Goal: Transaction & Acquisition: Purchase product/service

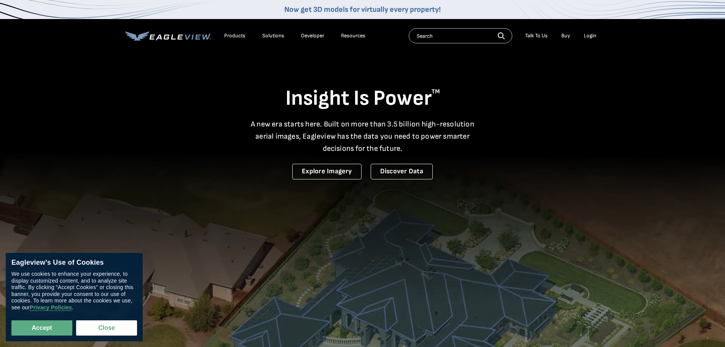
click at [588, 33] on div "Login" at bounding box center [590, 35] width 13 height 7
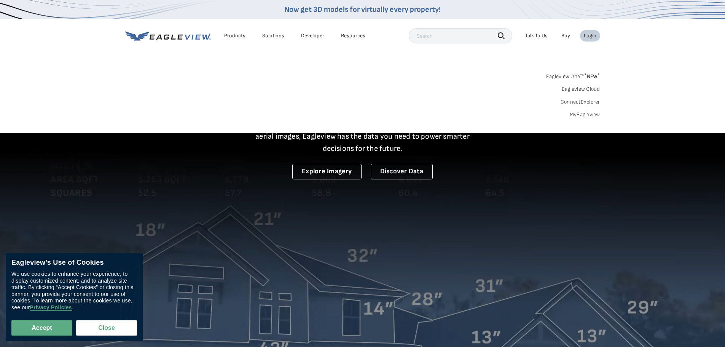
click at [581, 113] on link "MyEagleview" at bounding box center [585, 114] width 30 height 7
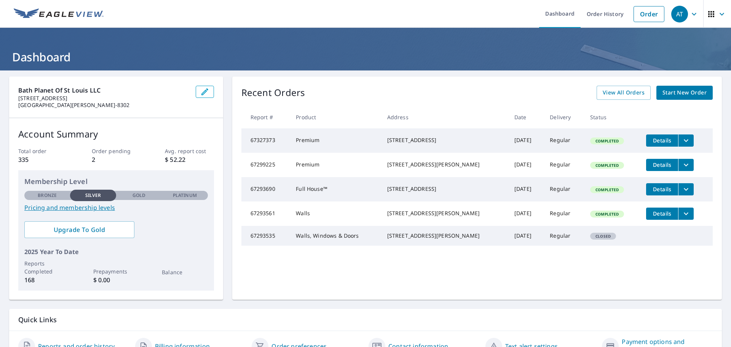
click at [681, 91] on span "Start New Order" at bounding box center [684, 93] width 44 height 10
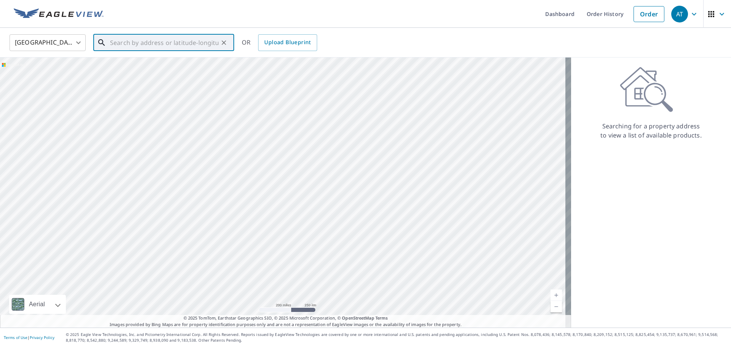
click at [144, 43] on input "text" at bounding box center [164, 42] width 108 height 21
click at [133, 68] on span "4539 Red Bud Ave" at bounding box center [167, 64] width 119 height 9
type input "4539 Red Bud Ave Saint Louis, MO 63115"
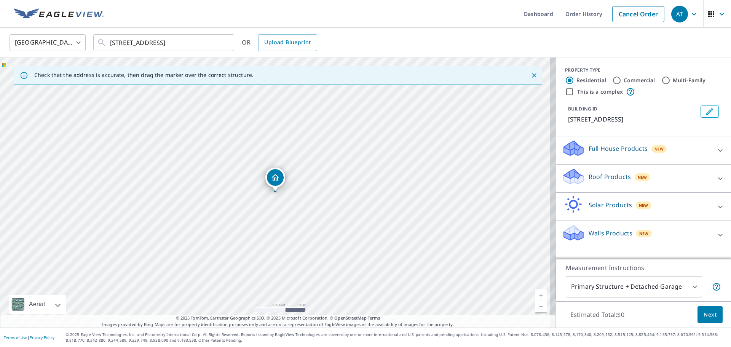
click at [704, 179] on div "Roof Products New" at bounding box center [636, 178] width 149 height 22
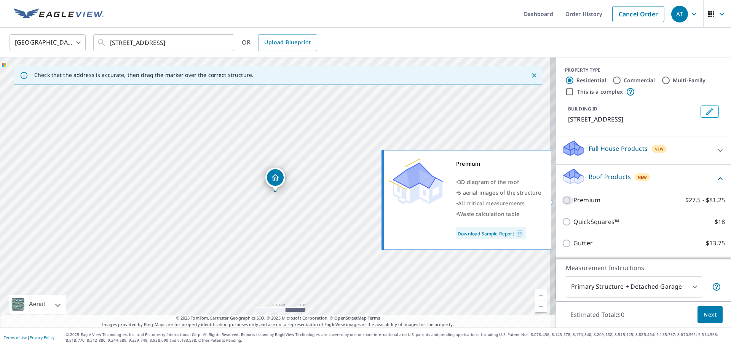
click at [562, 201] on input "Premium $27.5 - $81.25" at bounding box center [567, 200] width 11 height 9
checkbox input "true"
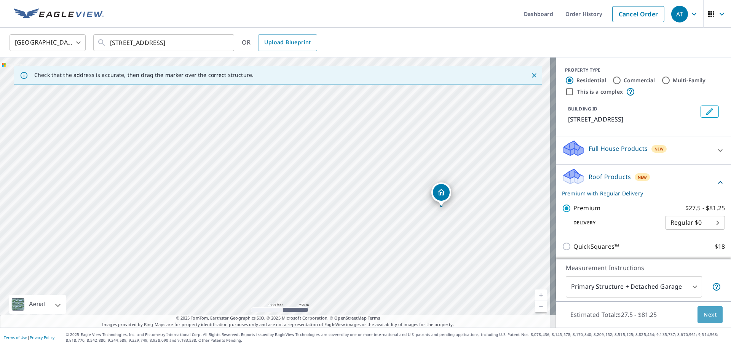
click at [707, 310] on span "Next" at bounding box center [709, 315] width 13 height 10
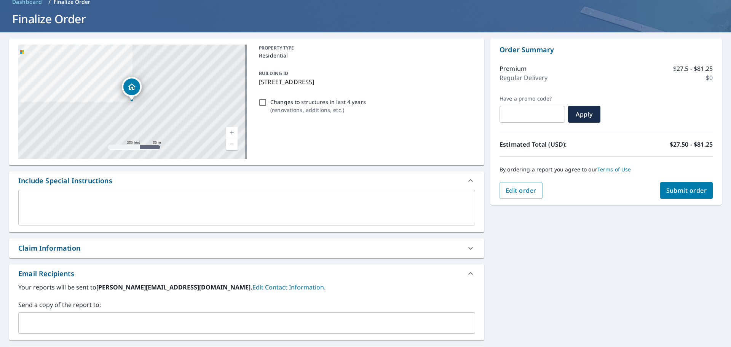
scroll to position [114, 0]
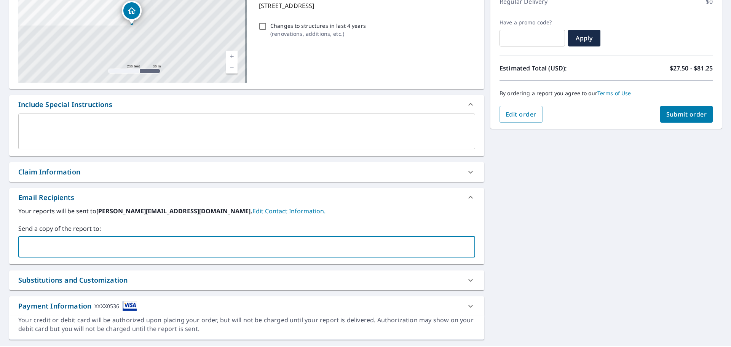
click at [69, 253] on input "text" at bounding box center [241, 246] width 438 height 14
type input "julie@bathplanetofstl.com"
click at [667, 116] on span "Submit order" at bounding box center [686, 114] width 41 height 8
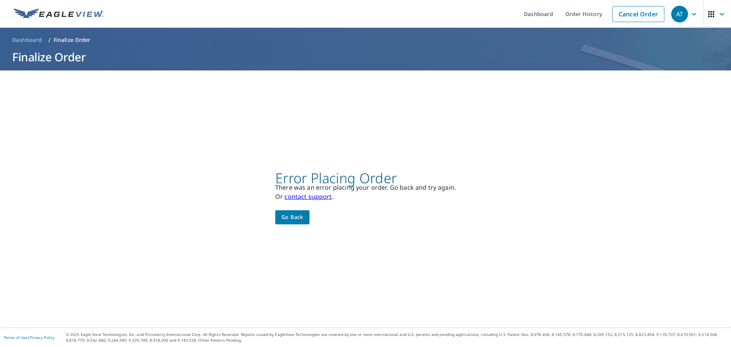
scroll to position [0, 0]
click at [298, 217] on span "Go back" at bounding box center [292, 217] width 22 height 10
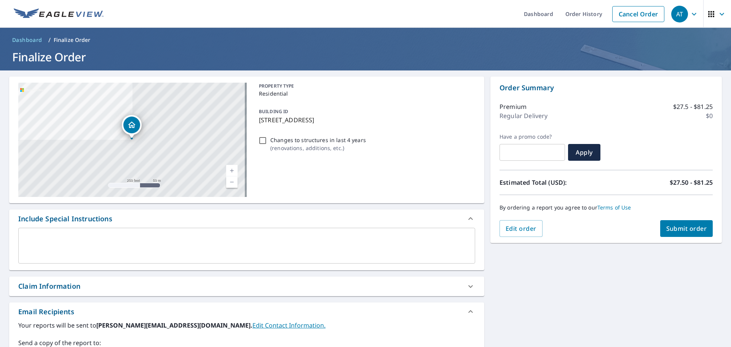
click at [673, 226] on span "Submit order" at bounding box center [686, 228] width 41 height 8
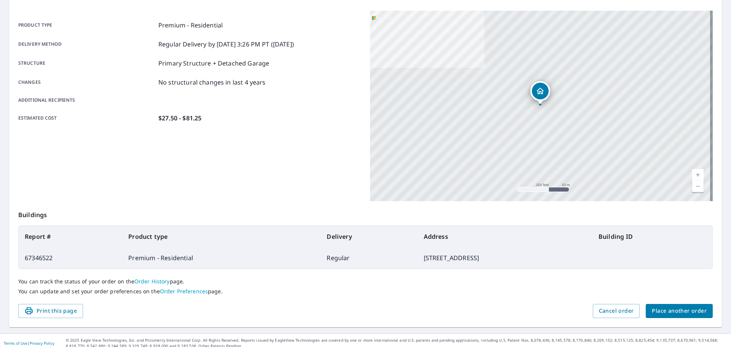
scroll to position [101, 0]
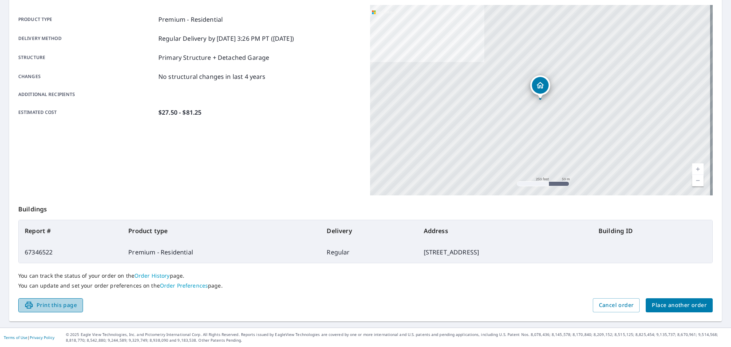
click at [59, 304] on span "Print this page" at bounding box center [50, 305] width 53 height 10
click at [671, 302] on span "Place another order" at bounding box center [678, 305] width 55 height 10
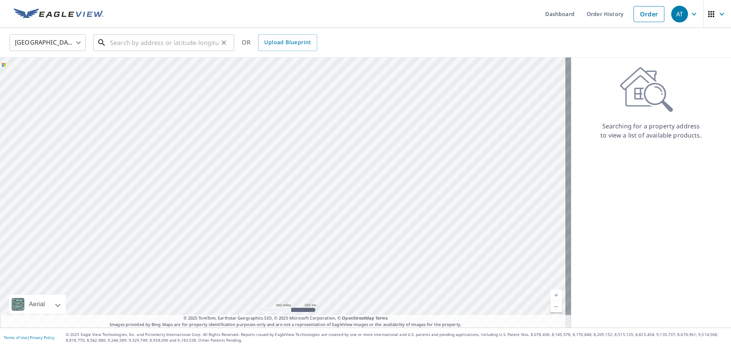
click at [131, 41] on input "text" at bounding box center [164, 42] width 108 height 21
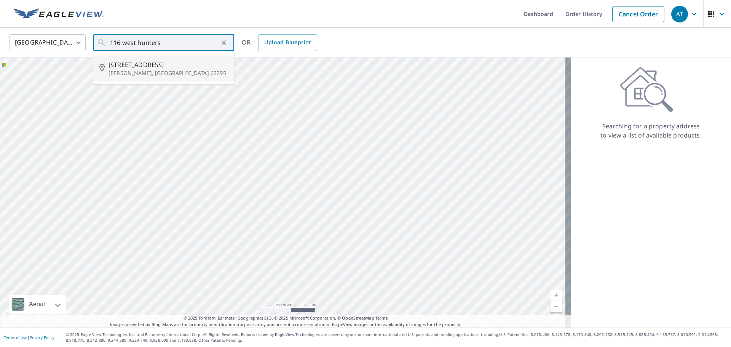
type input "116 W Hunters Rdg Valmeyer, IL 62295"
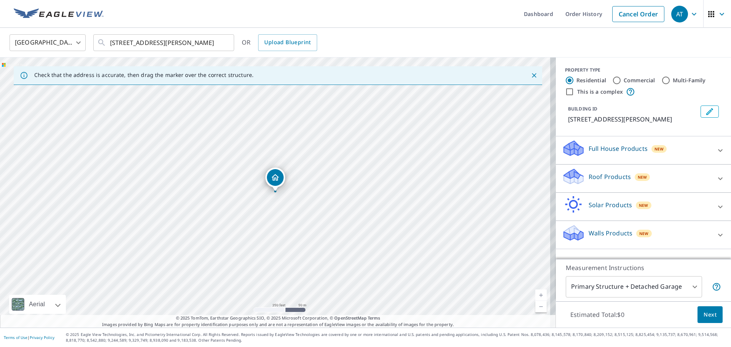
click at [691, 235] on div "Walls Products New" at bounding box center [636, 235] width 149 height 22
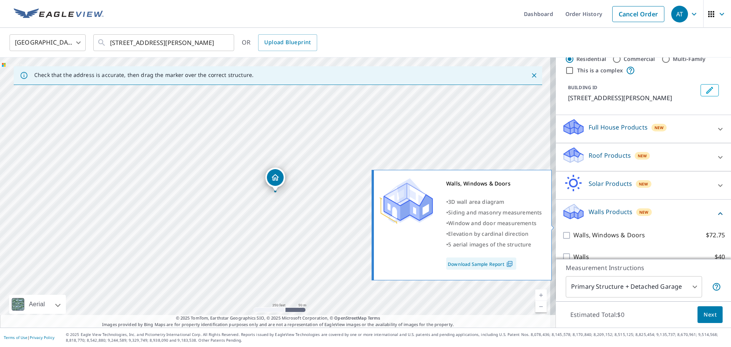
scroll to position [33, 0]
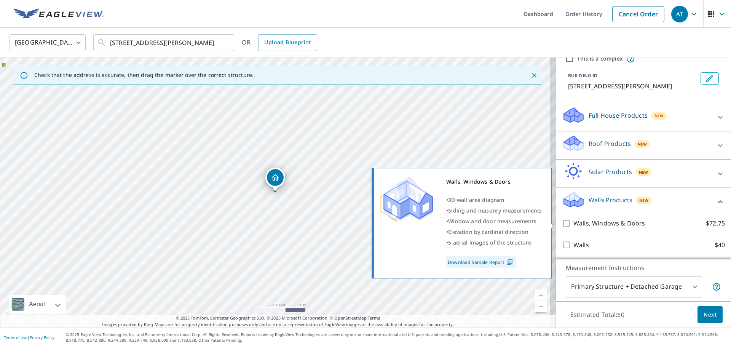
click at [562, 221] on input "Walls, Windows & Doors $72.75" at bounding box center [567, 223] width 11 height 9
checkbox input "true"
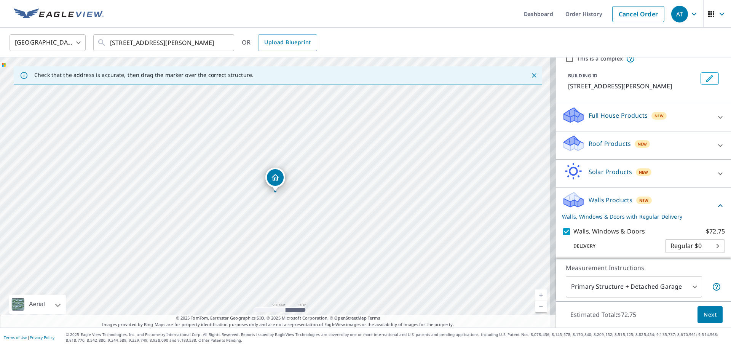
click at [703, 312] on span "Next" at bounding box center [709, 315] width 13 height 10
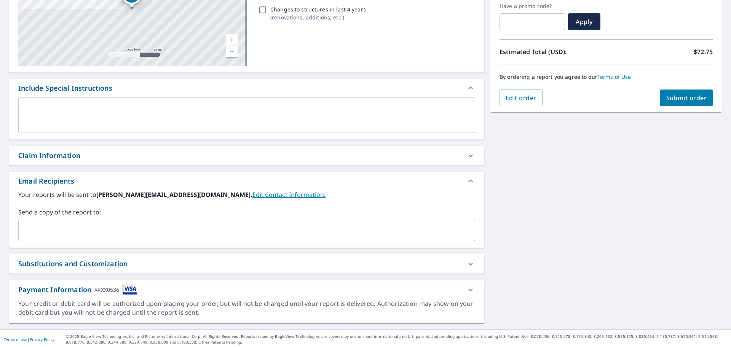
scroll to position [132, 0]
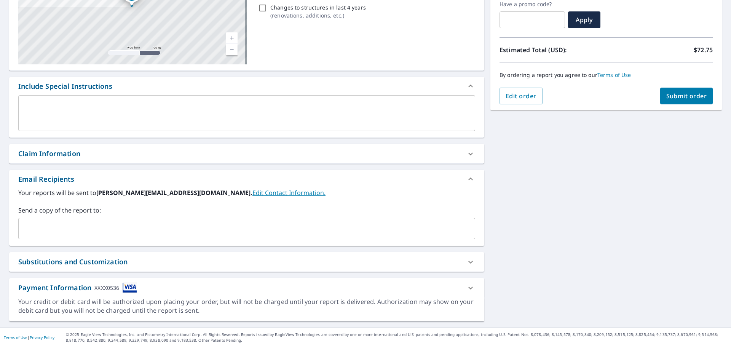
click at [53, 230] on input "text" at bounding box center [241, 228] width 438 height 14
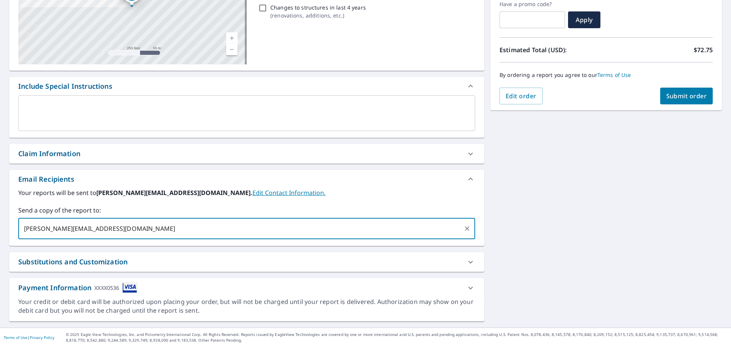
type input "julie@bathplanetofstl.com"
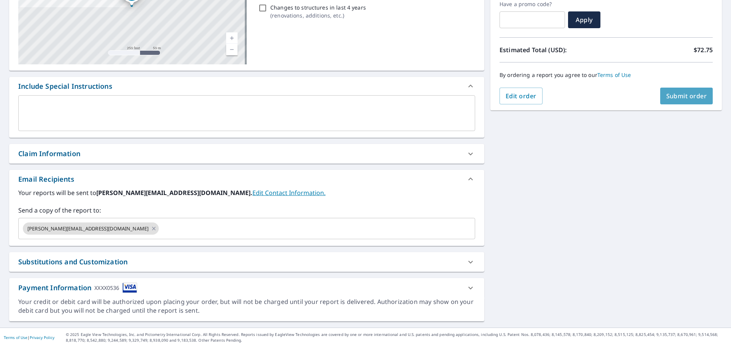
click at [681, 97] on span "Submit order" at bounding box center [686, 96] width 41 height 8
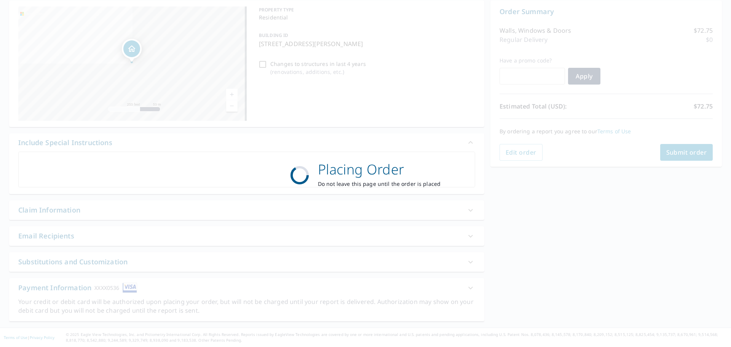
scroll to position [0, 0]
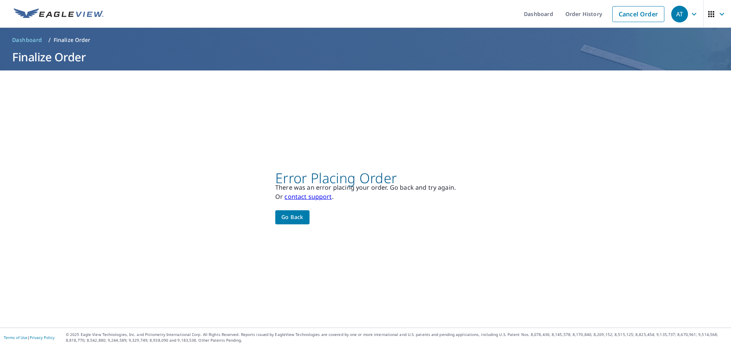
click at [296, 216] on span "Go back" at bounding box center [292, 217] width 22 height 10
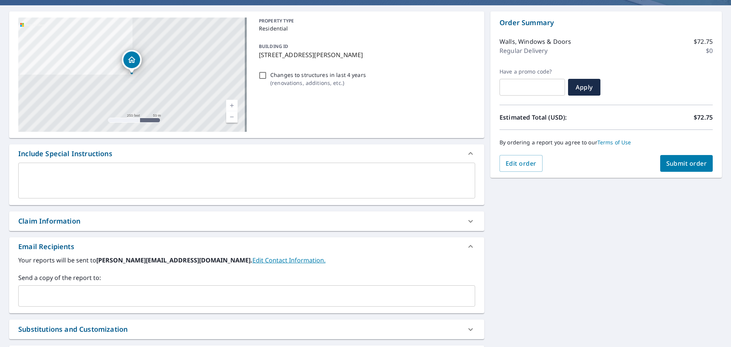
scroll to position [132, 0]
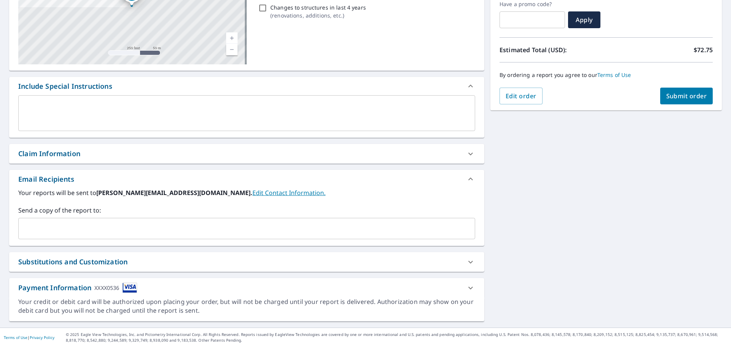
drag, startPoint x: 51, startPoint y: 231, endPoint x: 49, endPoint y: 227, distance: 4.6
click at [51, 230] on input "text" at bounding box center [241, 228] width 438 height 14
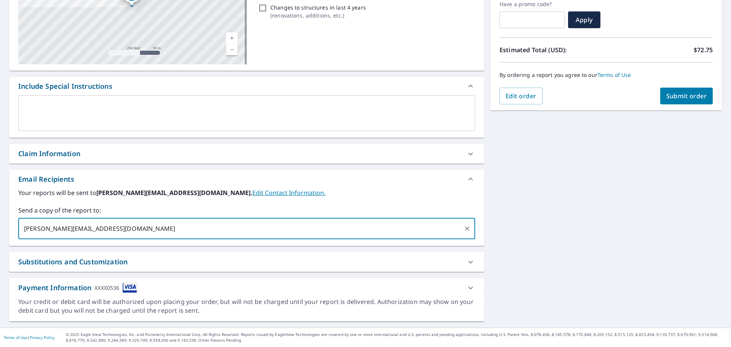
type input "julie@bathplanetofstl.com"
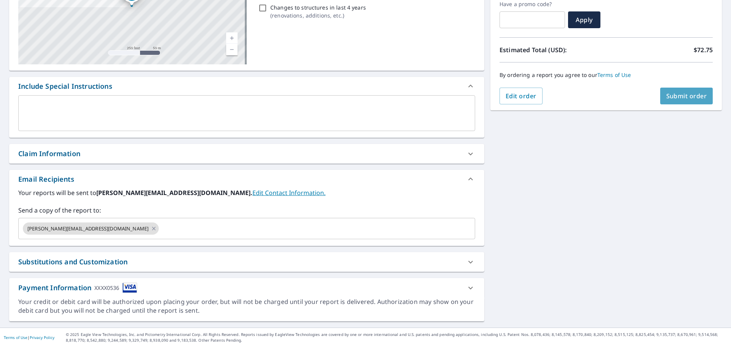
click at [688, 97] on span "Submit order" at bounding box center [686, 96] width 41 height 8
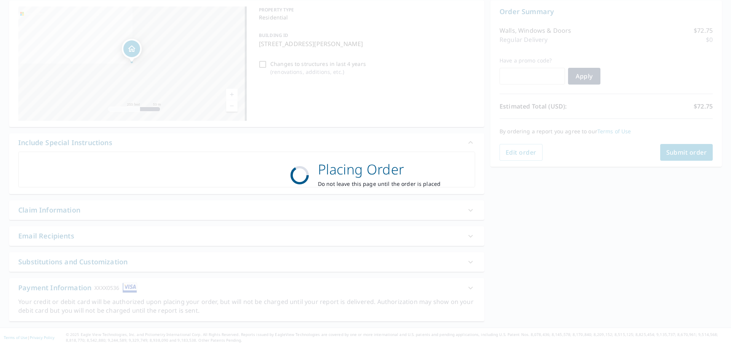
scroll to position [76, 0]
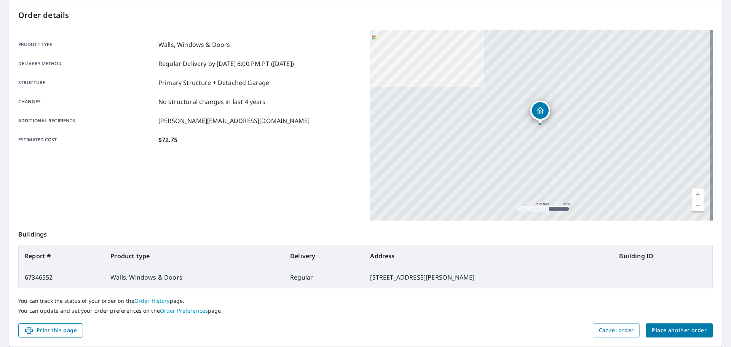
click at [44, 329] on span "Print this page" at bounding box center [50, 330] width 53 height 10
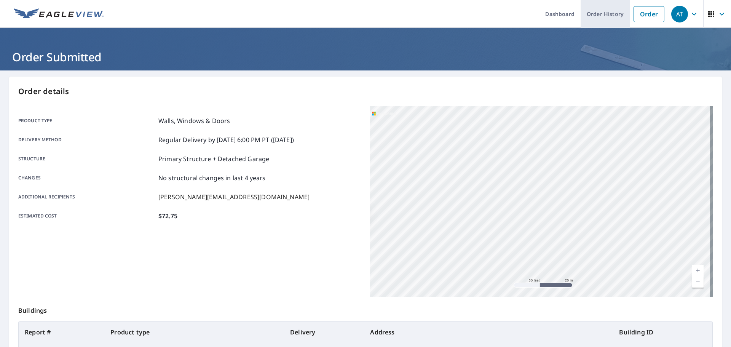
click at [598, 15] on link "Order History" at bounding box center [604, 14] width 49 height 28
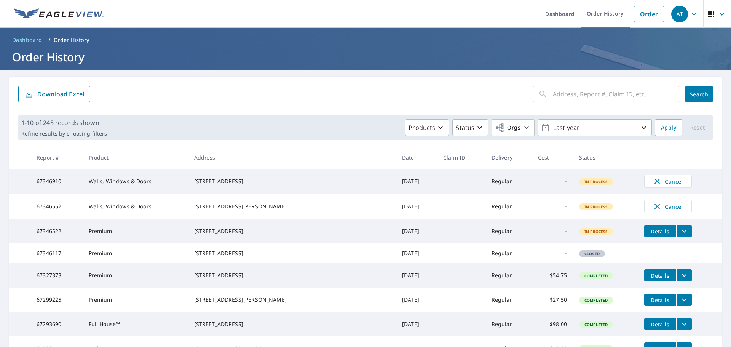
scroll to position [76, 0]
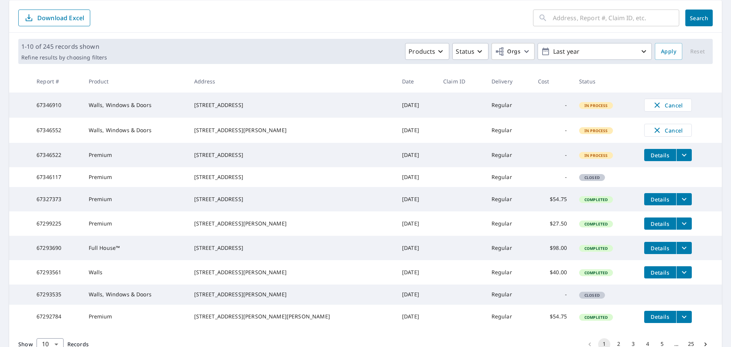
click at [648, 252] on span "Details" at bounding box center [659, 247] width 23 height 7
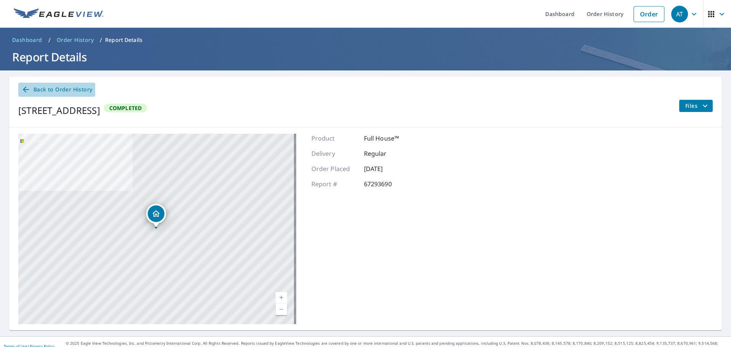
click at [58, 87] on span "Back to Order History" at bounding box center [56, 90] width 71 height 10
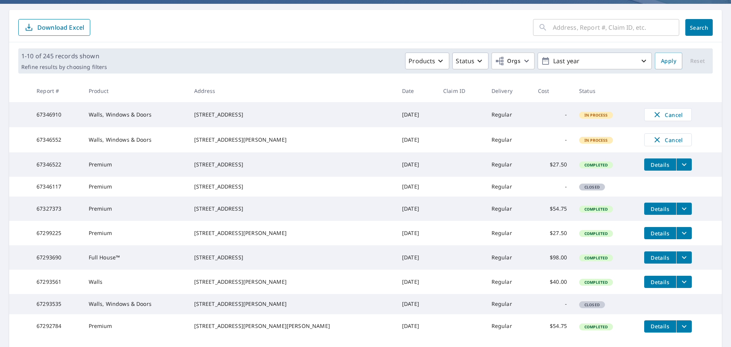
scroll to position [114, 0]
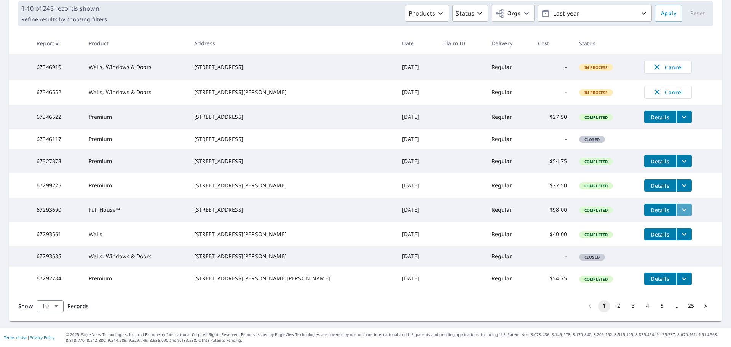
click at [679, 214] on icon "filesDropdownBtn-67293690" at bounding box center [683, 209] width 9 height 9
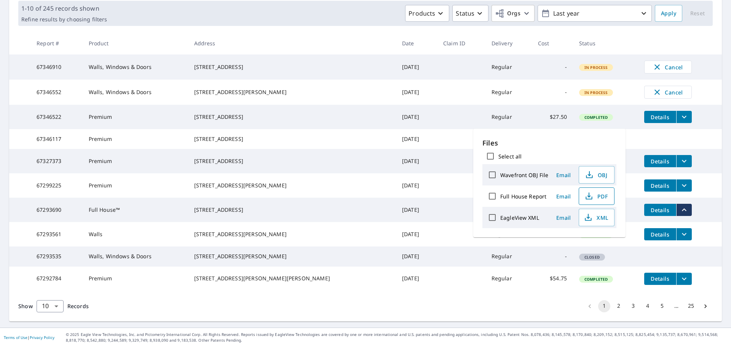
click at [598, 196] on span "PDF" at bounding box center [595, 195] width 24 height 9
click at [437, 222] on td at bounding box center [461, 209] width 48 height 24
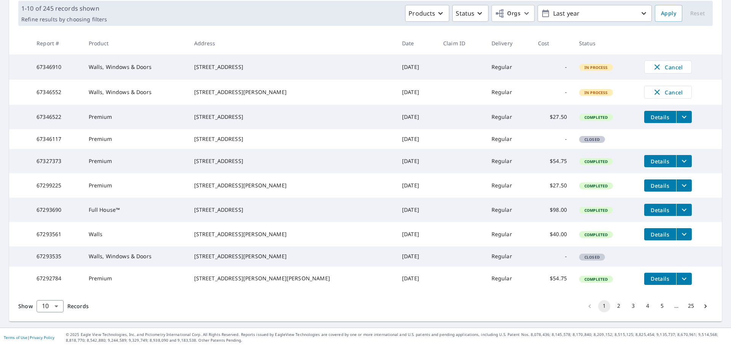
click at [648, 213] on span "Details" at bounding box center [659, 209] width 23 height 7
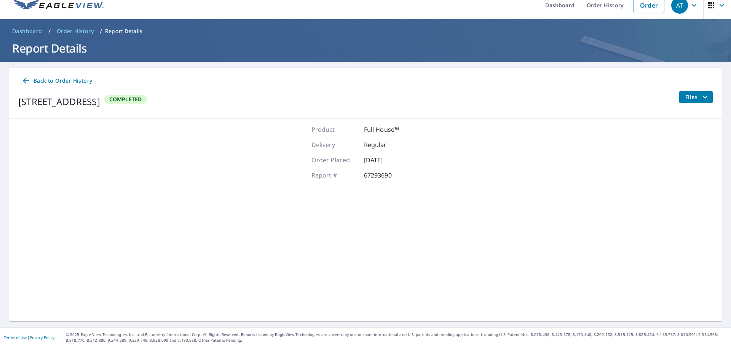
scroll to position [9, 0]
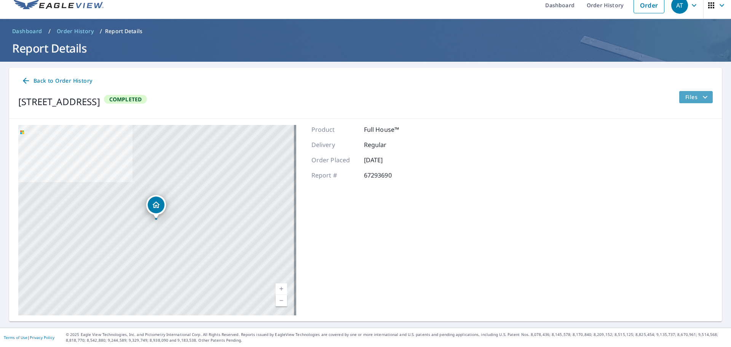
click at [689, 94] on span "Files" at bounding box center [697, 96] width 24 height 9
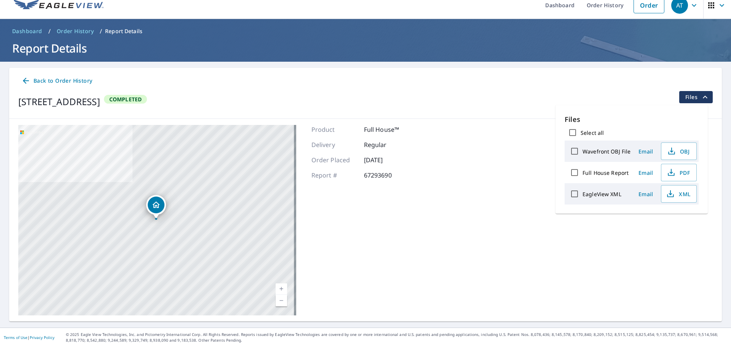
click at [575, 170] on input "Full House Report" at bounding box center [574, 172] width 16 height 16
checkbox input "true"
click at [675, 220] on span "Download" at bounding box center [669, 220] width 40 height 9
